Goal: Task Accomplishment & Management: Manage account settings

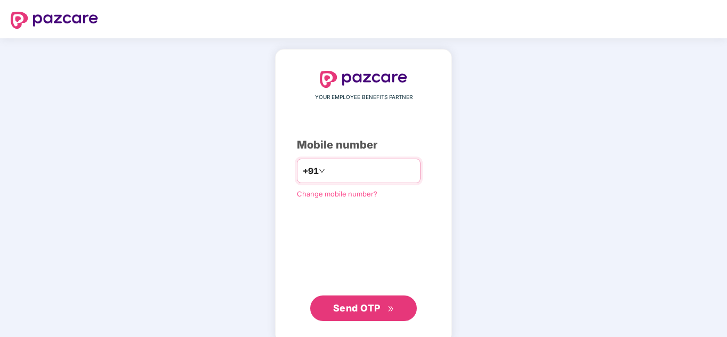
click at [346, 165] on input "number" at bounding box center [370, 171] width 87 height 17
type input "**********"
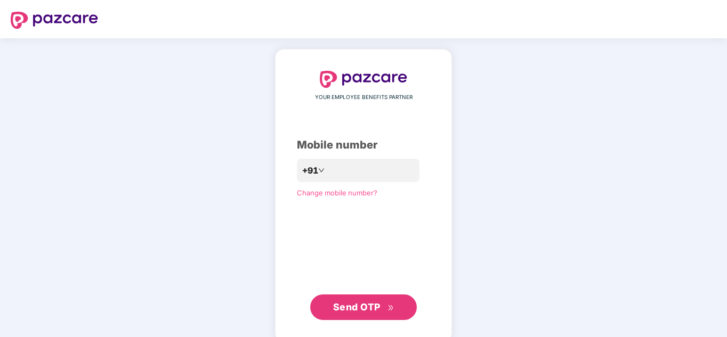
click at [353, 304] on span "Send OTP" at bounding box center [356, 307] width 47 height 11
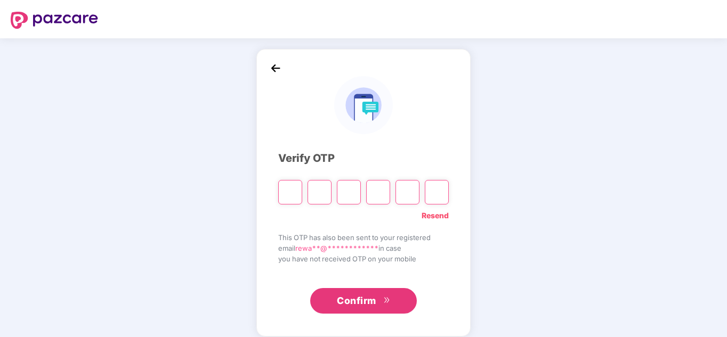
click at [287, 192] on input "Please enter verification code. Digit 1" at bounding box center [290, 192] width 24 height 25
type input "*"
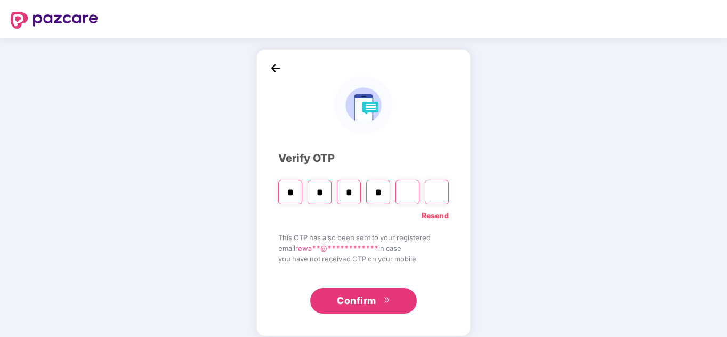
type input "*"
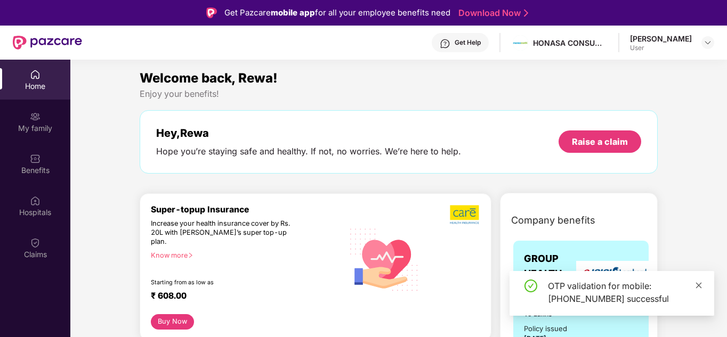
click at [702, 285] on icon "close" at bounding box center [698, 285] width 7 height 7
